Goal: Check status: Check status

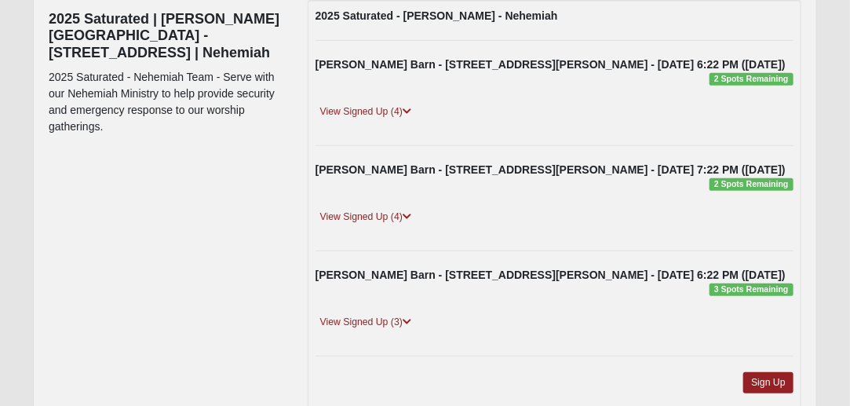
scroll to position [202, 0]
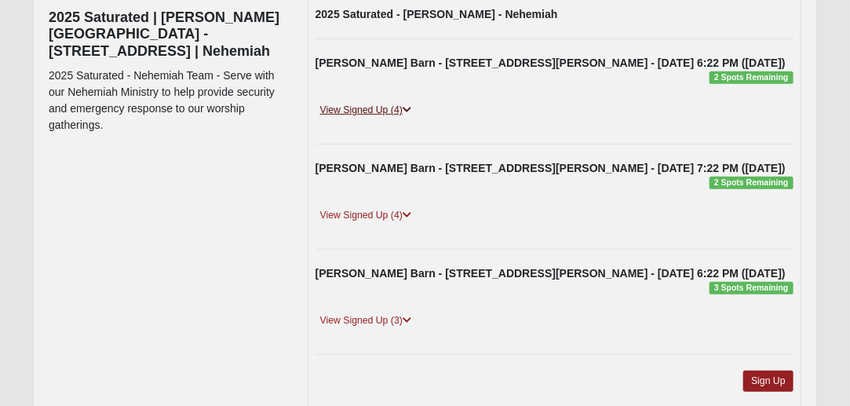
click at [365, 114] on link "View Signed Up (4)" at bounding box center [365, 110] width 100 height 16
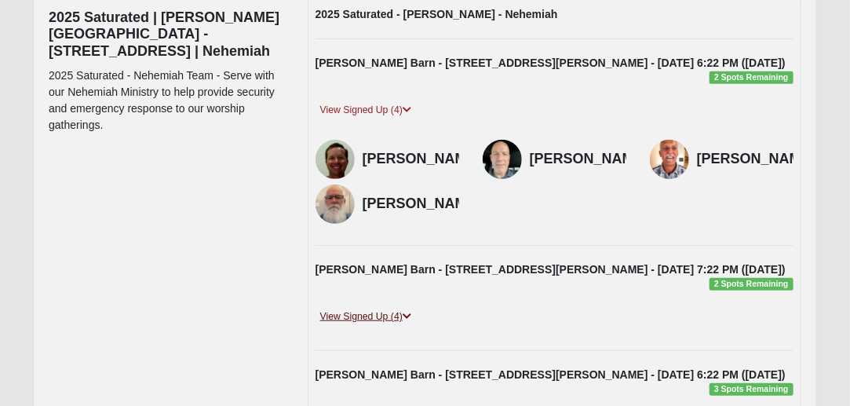
click at [369, 311] on link "View Signed Up (4)" at bounding box center [365, 316] width 100 height 16
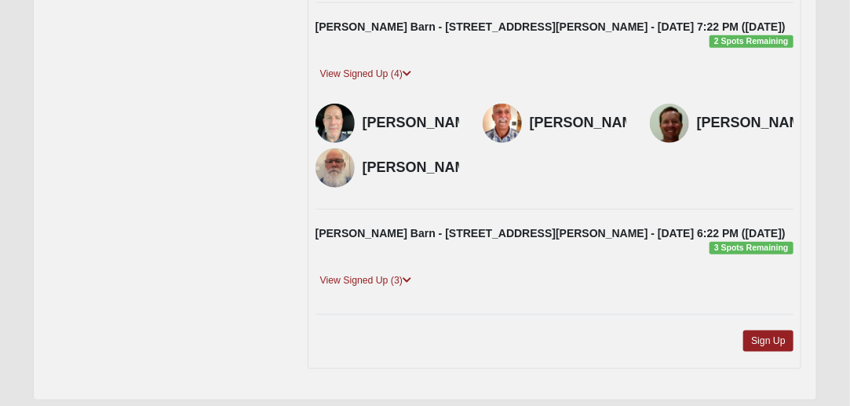
scroll to position [450, 0]
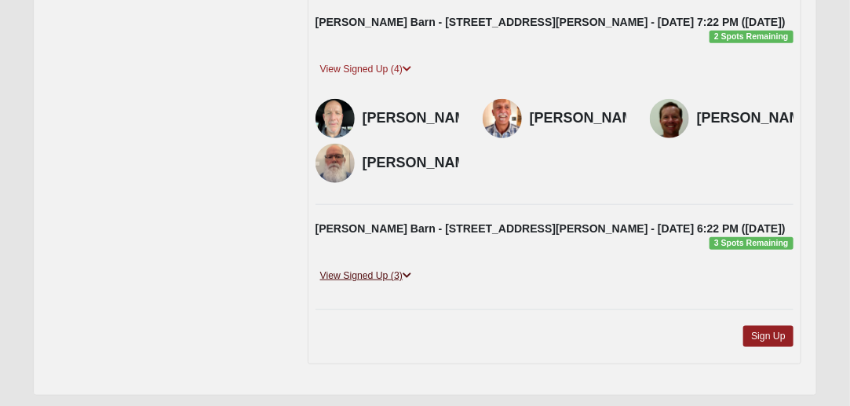
click at [333, 268] on link "View Signed Up (3)" at bounding box center [365, 276] width 100 height 16
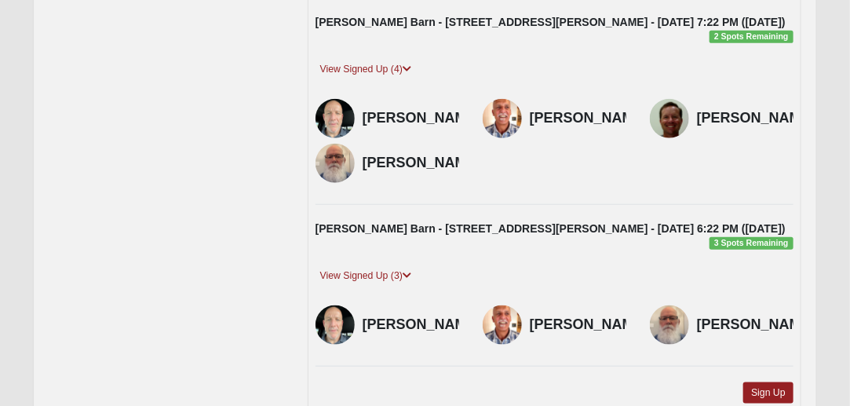
scroll to position [0, 0]
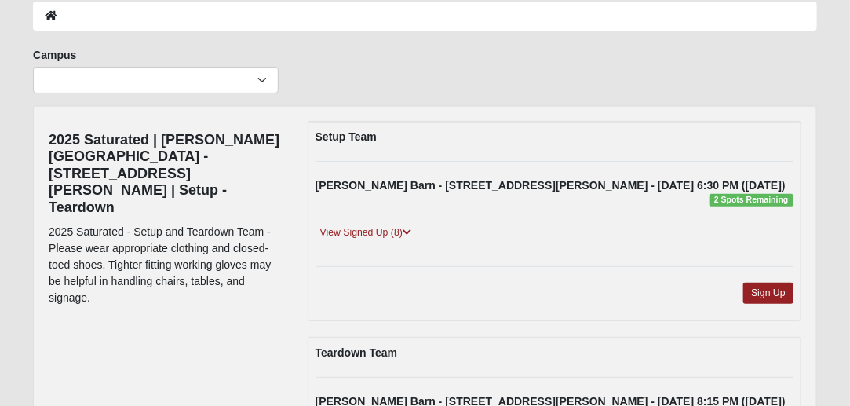
scroll to position [122, 0]
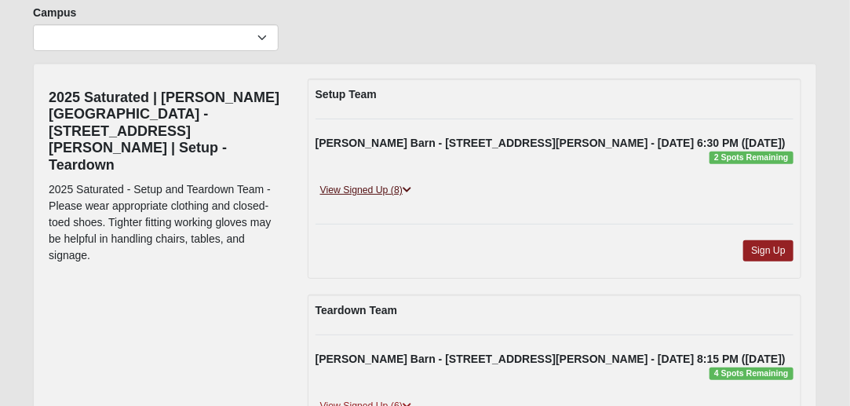
click at [339, 188] on link "View Signed Up (8)" at bounding box center [365, 190] width 100 height 16
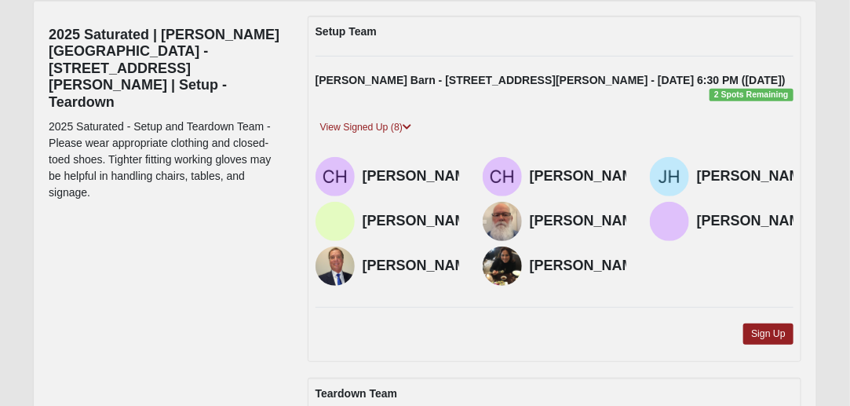
scroll to position [187, 0]
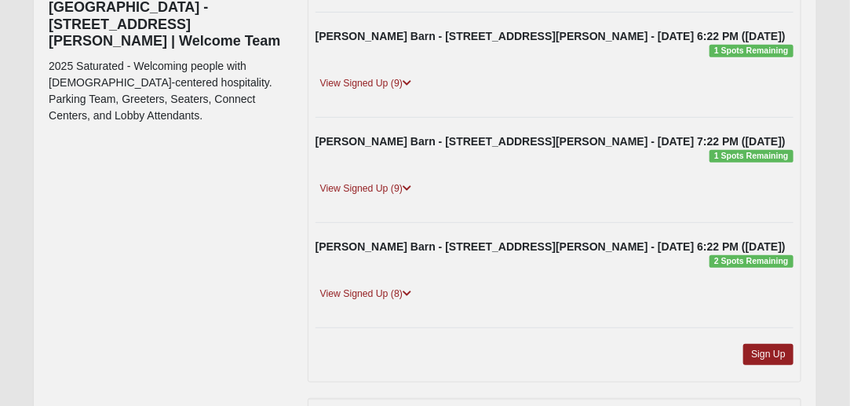
scroll to position [230, 0]
